Goal: Complete application form

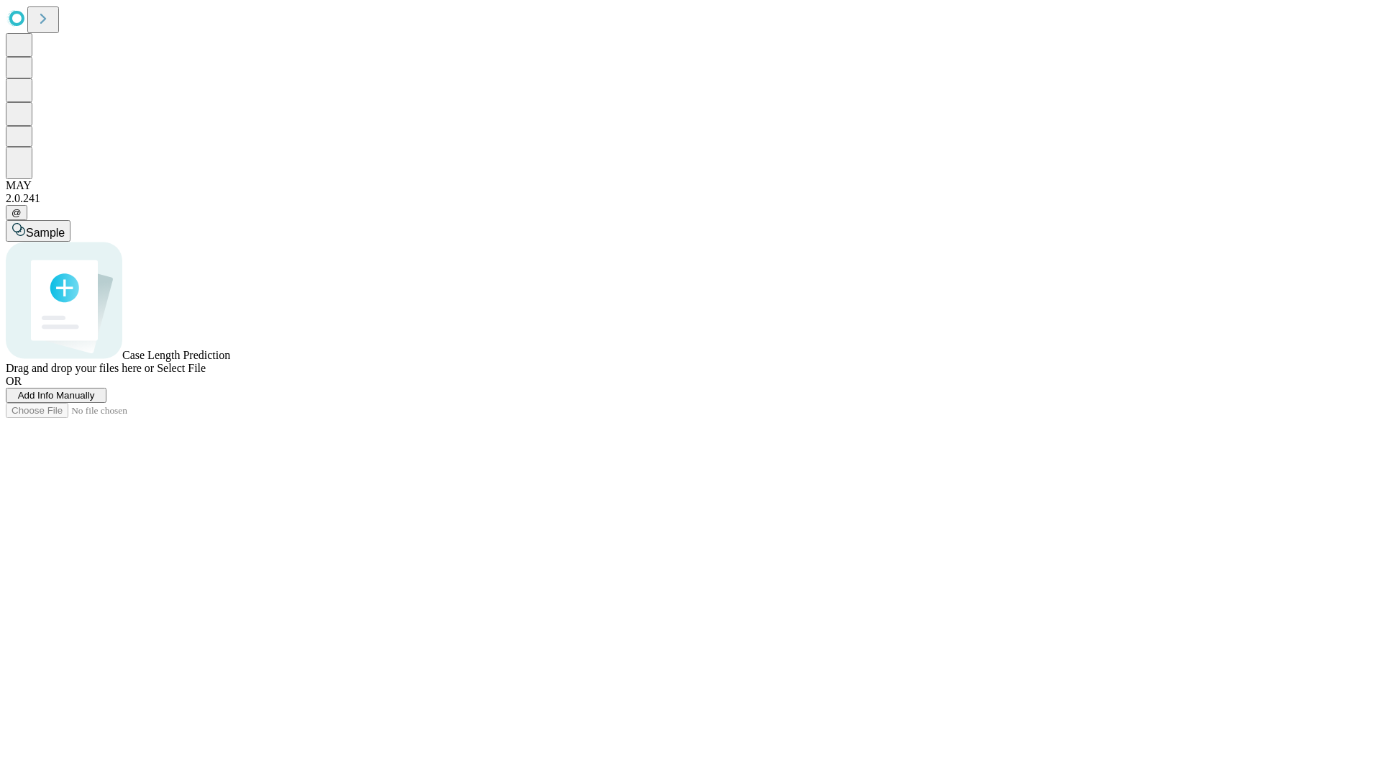
click at [95, 401] on span "Add Info Manually" at bounding box center [56, 395] width 77 height 11
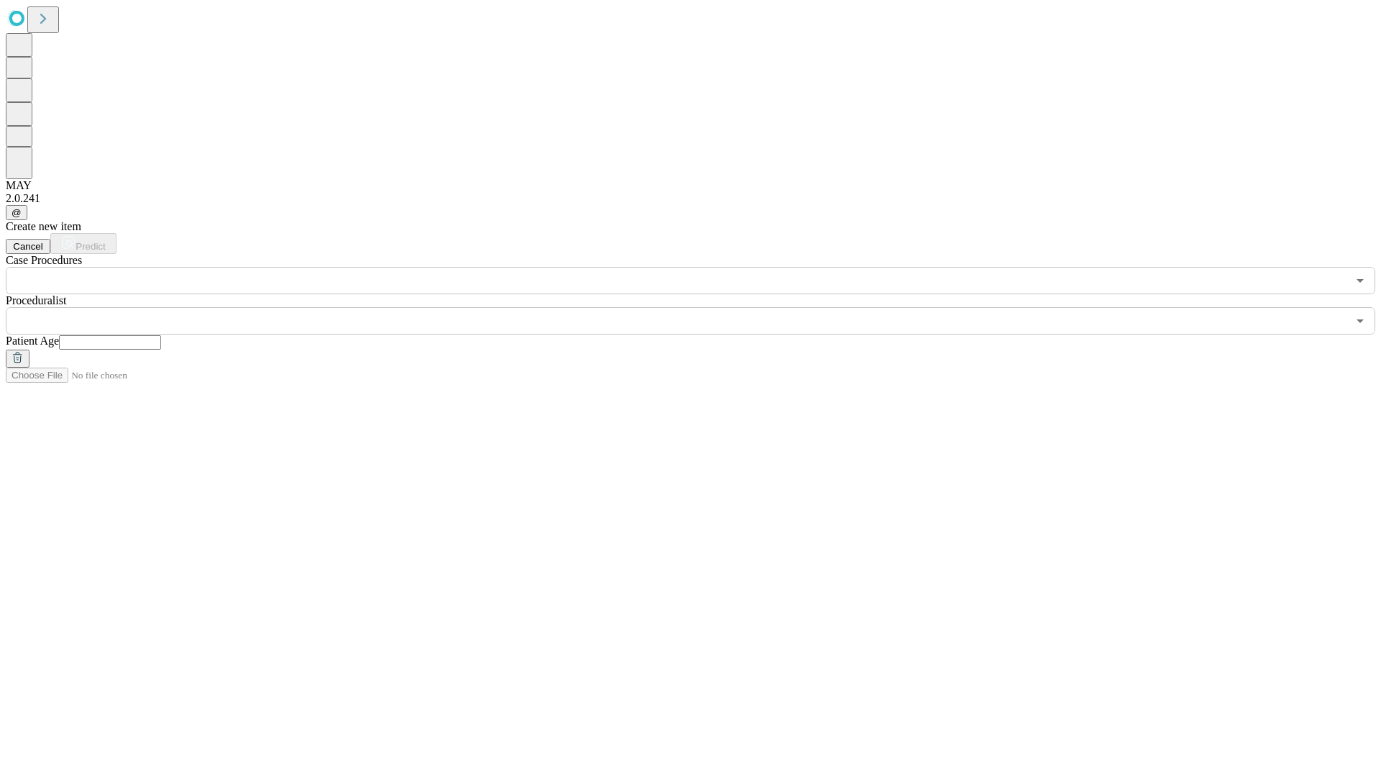
click at [161, 335] on input "text" at bounding box center [110, 342] width 102 height 14
type input "**"
click at [701, 307] on input "text" at bounding box center [676, 320] width 1341 height 27
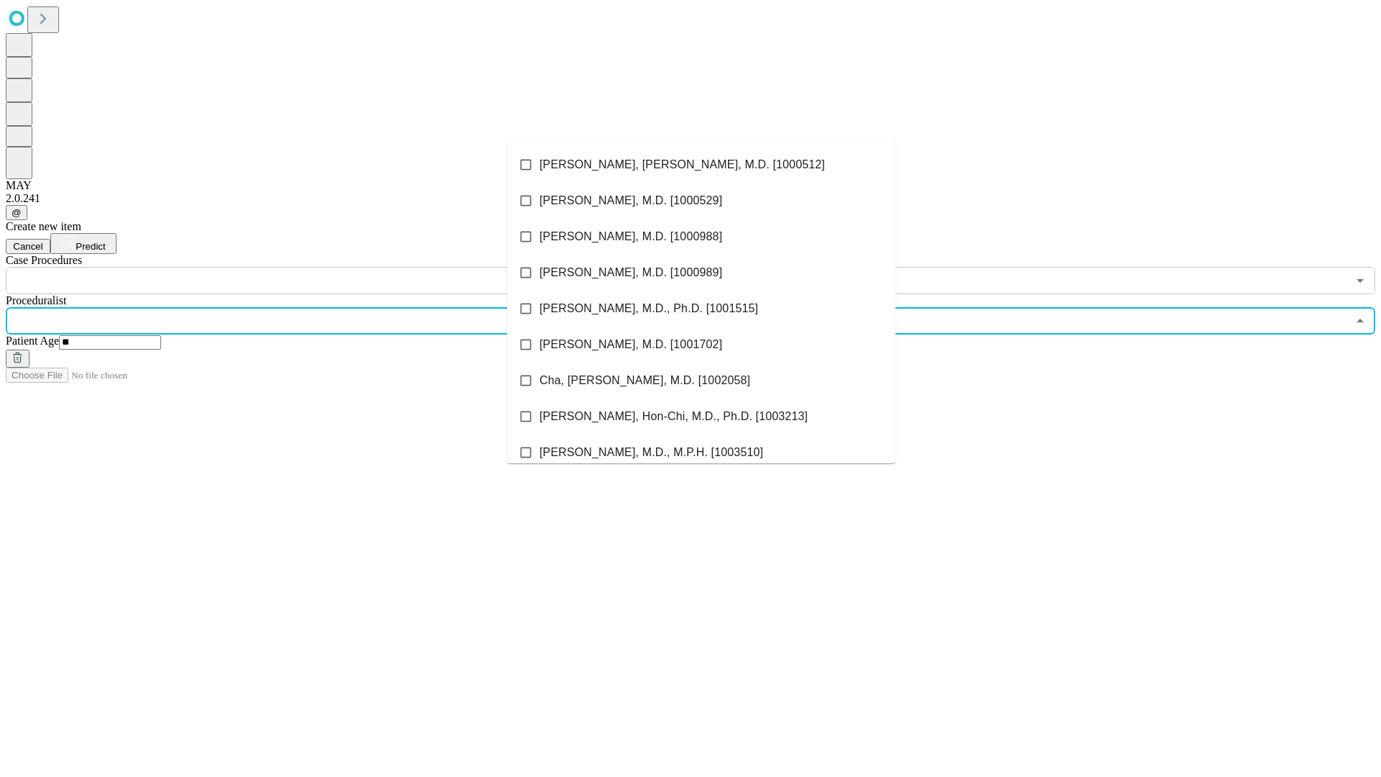
click at [701, 165] on li "[PERSON_NAME], [PERSON_NAME], M.D. [1000512]" at bounding box center [701, 165] width 388 height 36
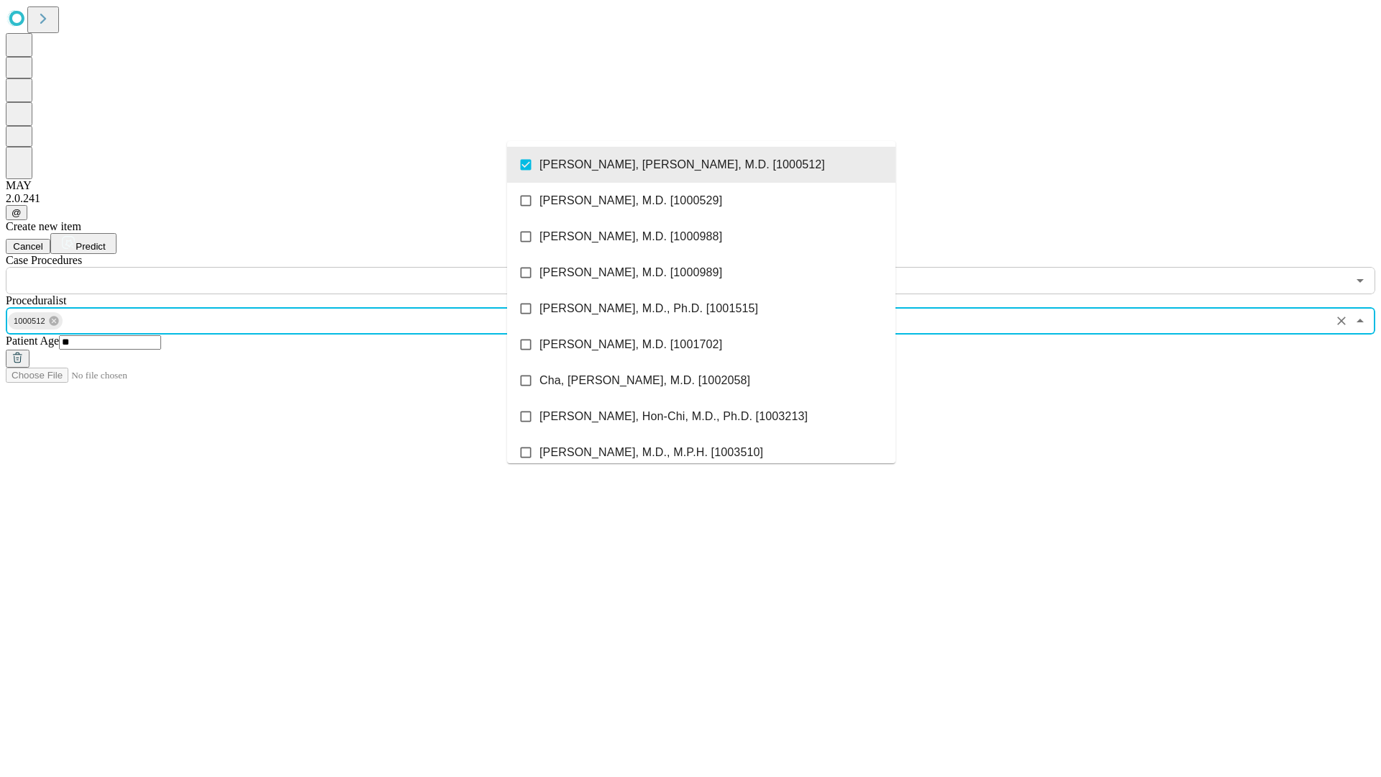
click at [302, 267] on input "text" at bounding box center [676, 280] width 1341 height 27
